Goal: Find specific page/section: Find specific page/section

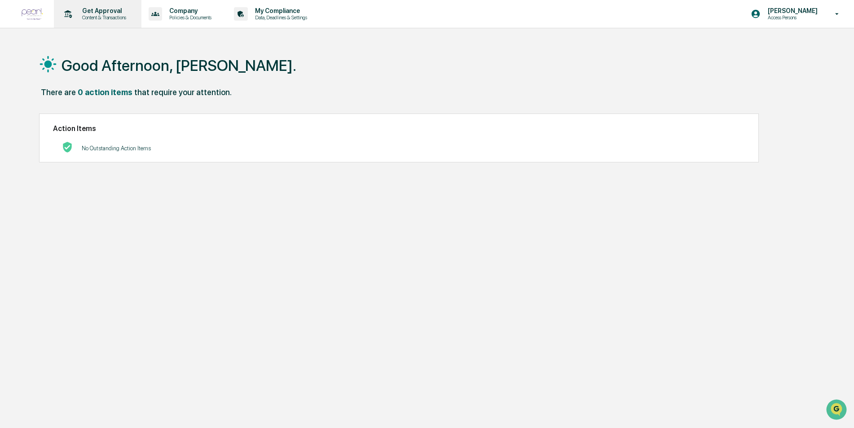
click at [103, 9] on p "Get Approval" at bounding box center [103, 10] width 56 height 7
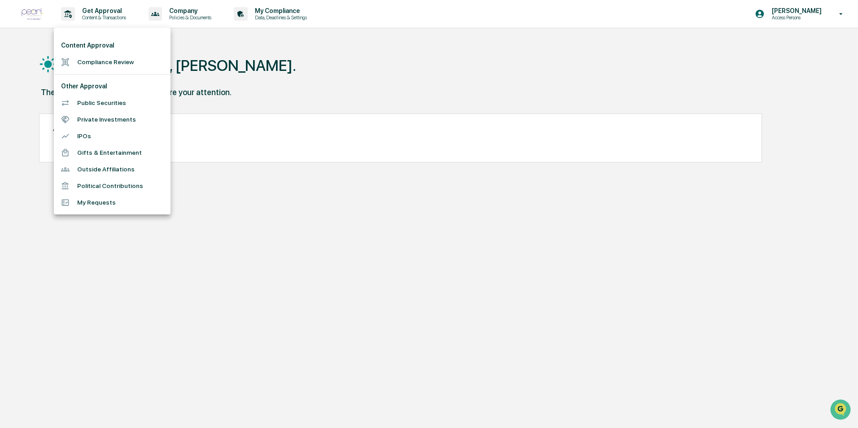
click at [193, 9] on div at bounding box center [429, 214] width 858 height 428
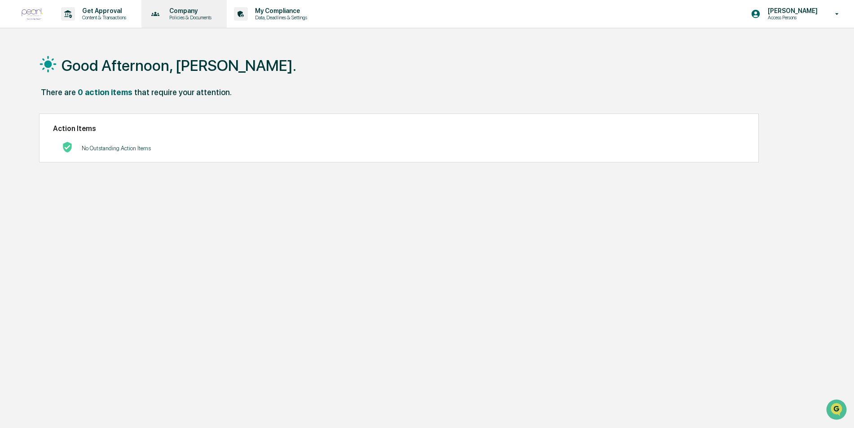
click at [195, 16] on p "Policies & Documents" at bounding box center [189, 17] width 54 height 6
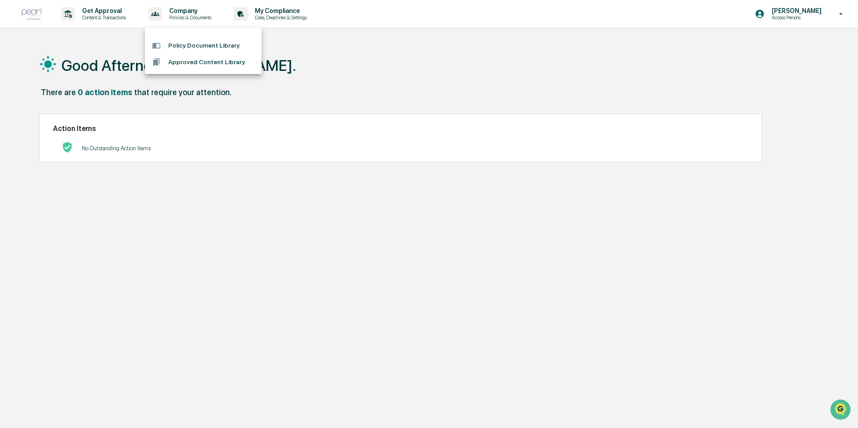
click at [209, 59] on li "Approved Content Library" at bounding box center [203, 62] width 117 height 17
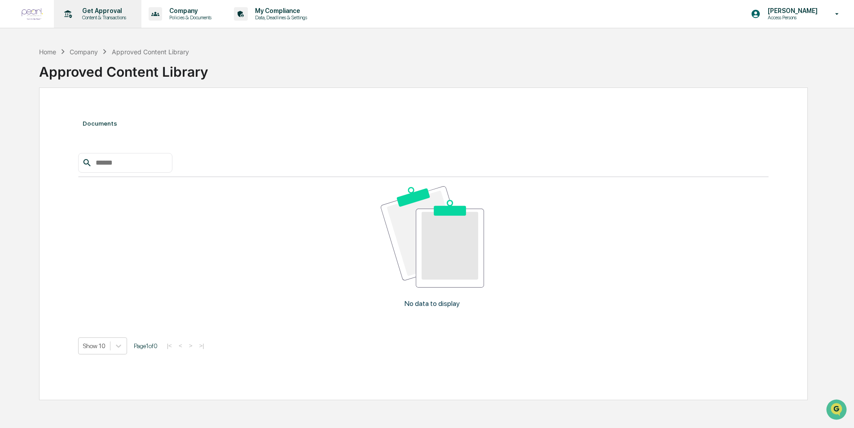
click at [99, 11] on p "Get Approval" at bounding box center [103, 10] width 56 height 7
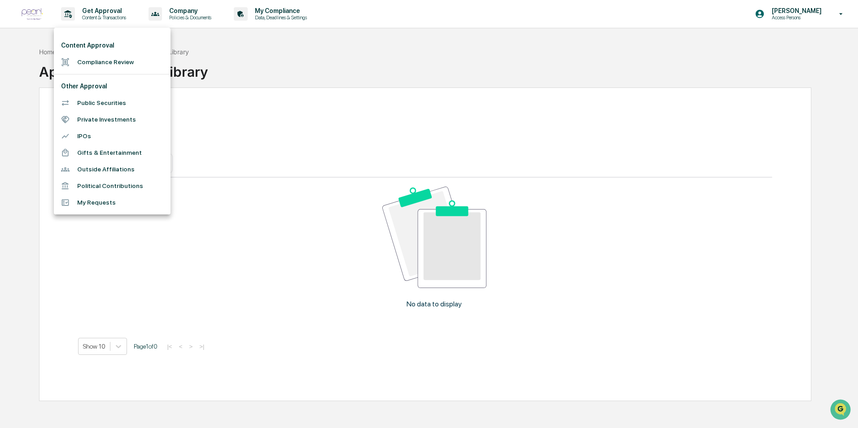
click at [359, 74] on div at bounding box center [429, 214] width 858 height 428
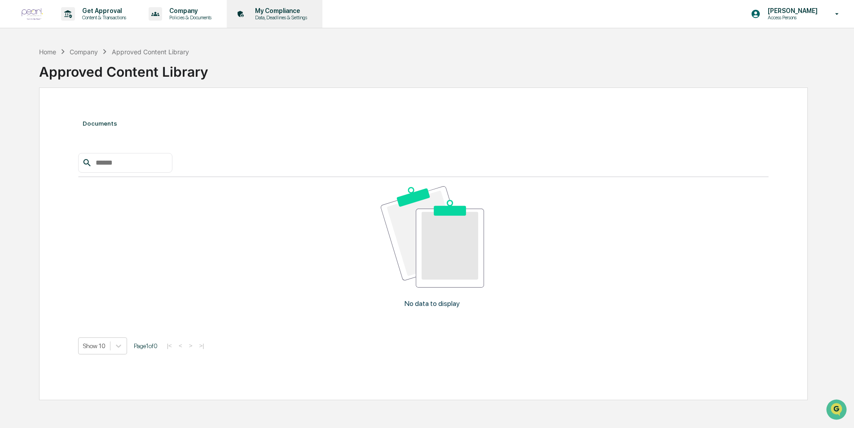
click at [292, 11] on p "My Compliance" at bounding box center [280, 10] width 64 height 7
